Goal: Book appointment/travel/reservation

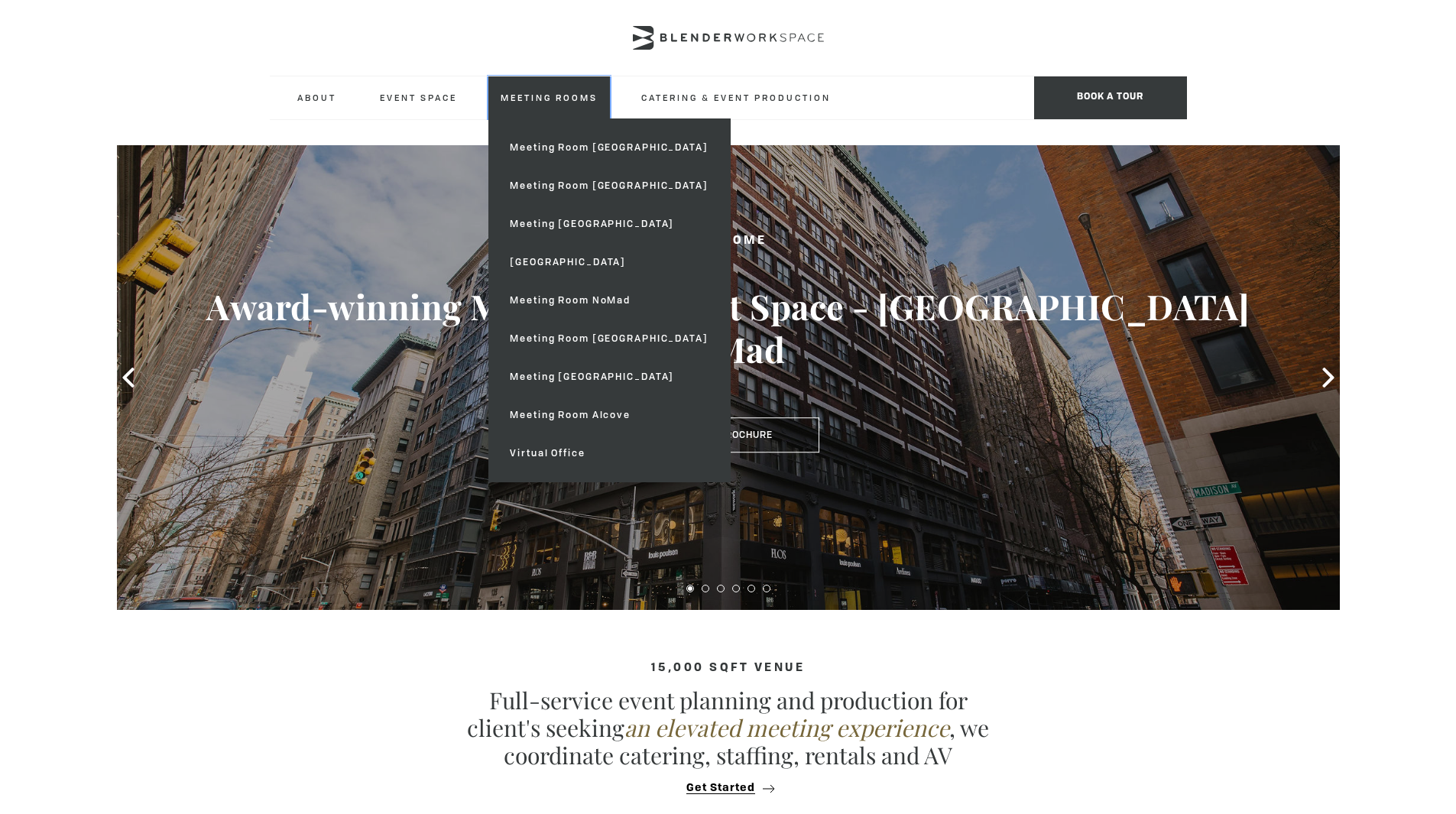
click at [522, 97] on link "Meeting Rooms" at bounding box center [549, 97] width 121 height 42
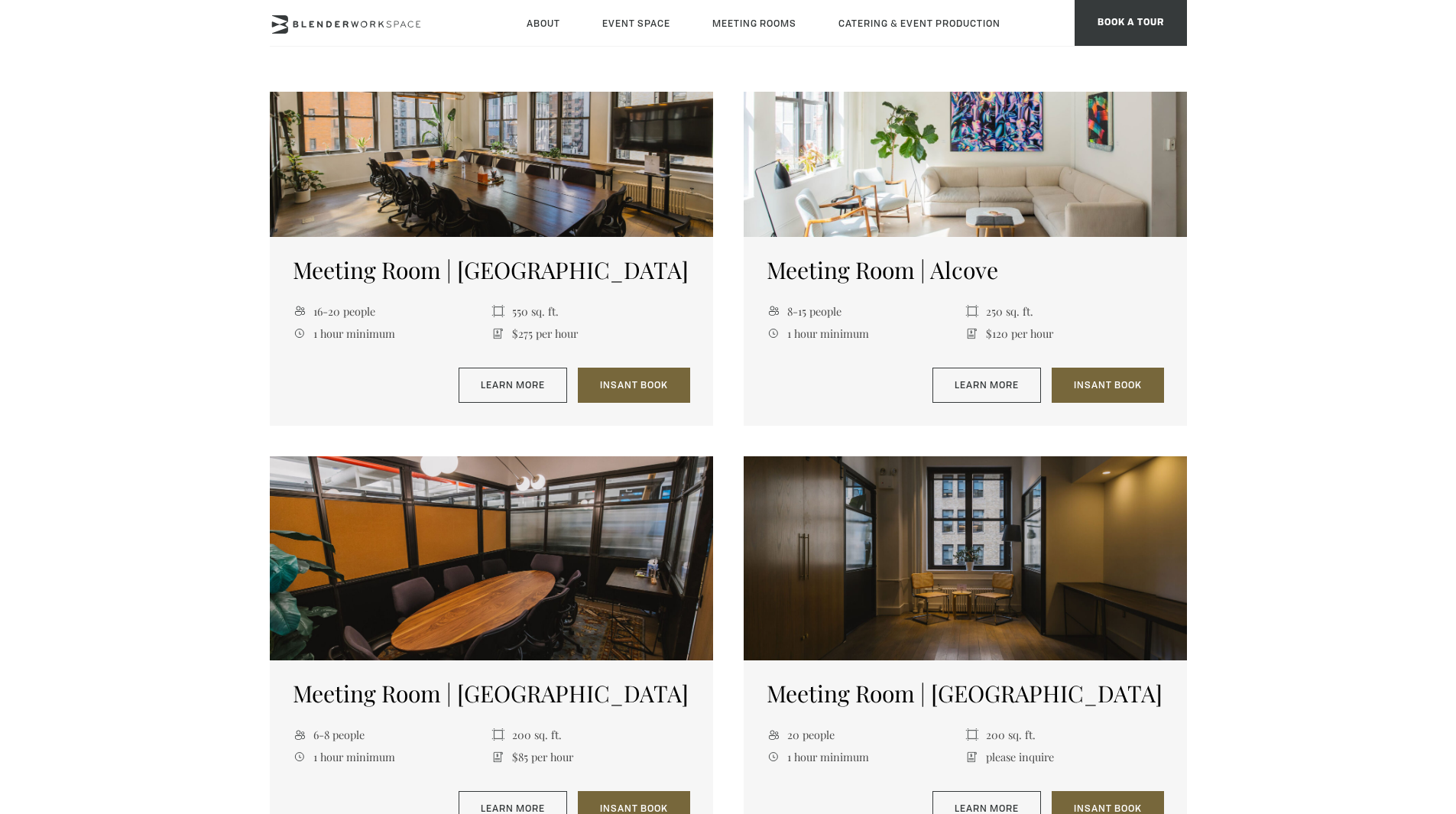
scroll to position [1519, 0]
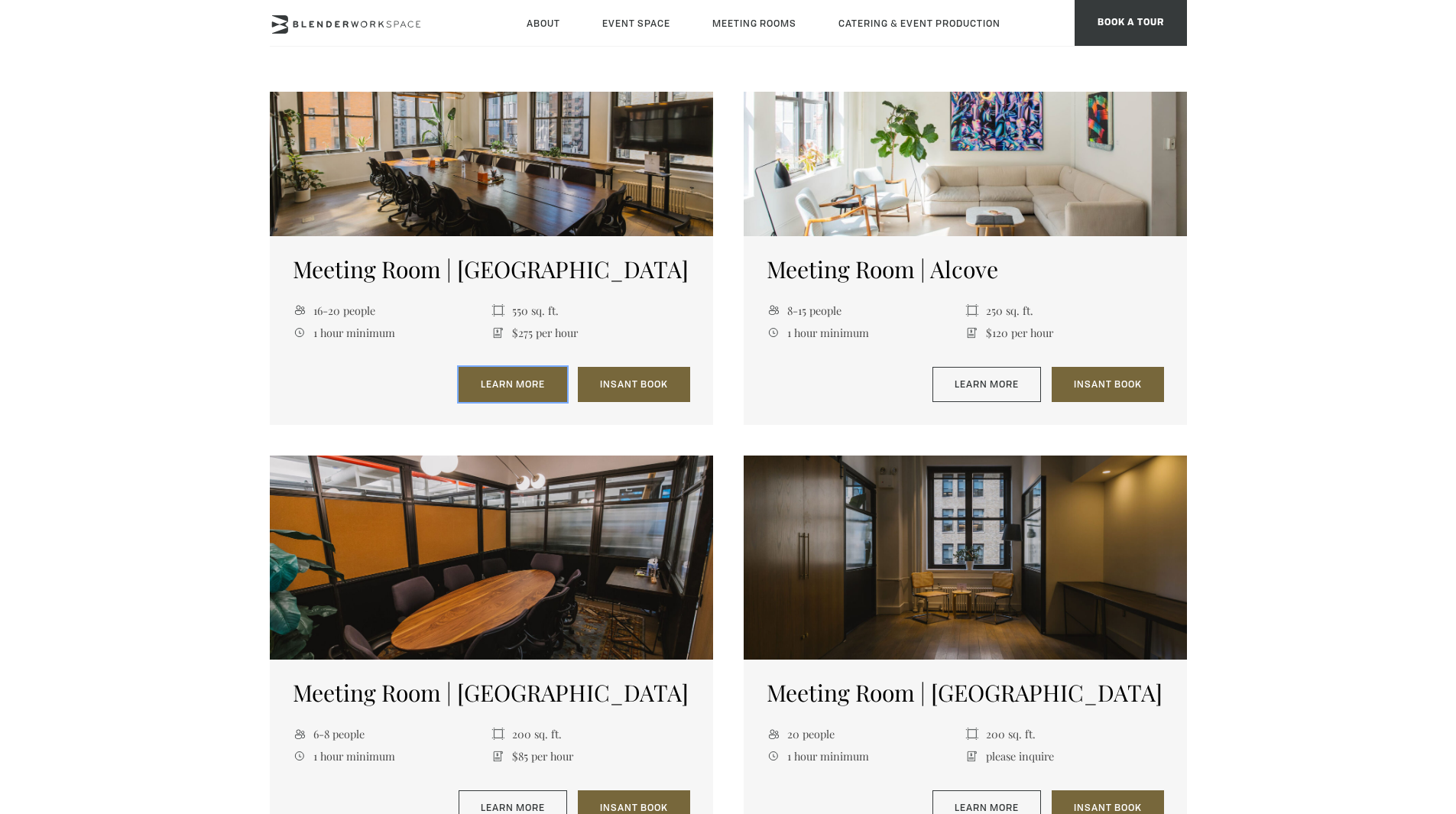
click at [513, 373] on link "Learn More" at bounding box center [512, 385] width 108 height 36
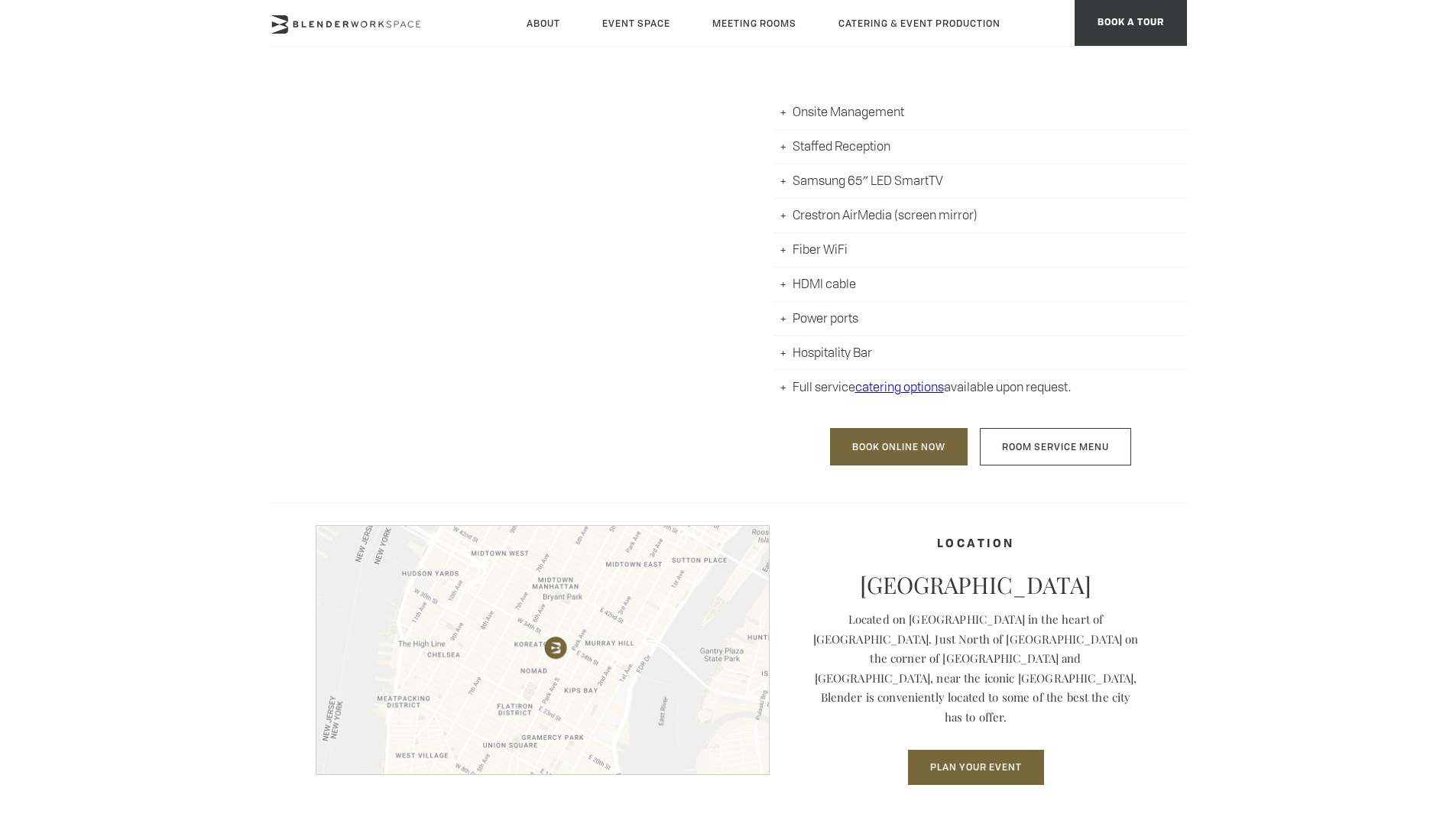
scroll to position [772, 0]
